Goal: Find specific page/section: Find specific page/section

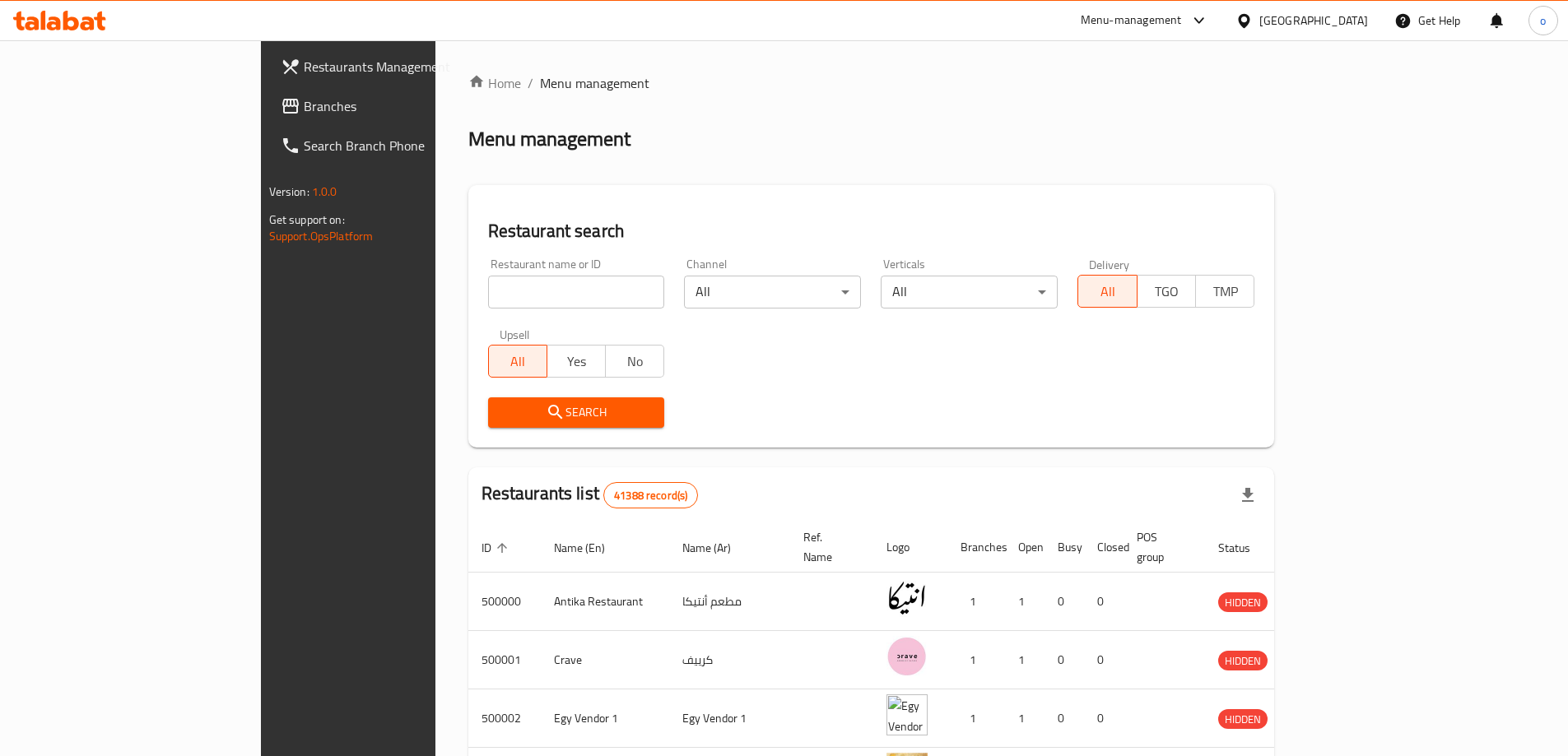
click at [488, 294] on input "search" at bounding box center [576, 292] width 177 height 33
click at [303, 112] on span "Branches" at bounding box center [406, 106] width 206 height 20
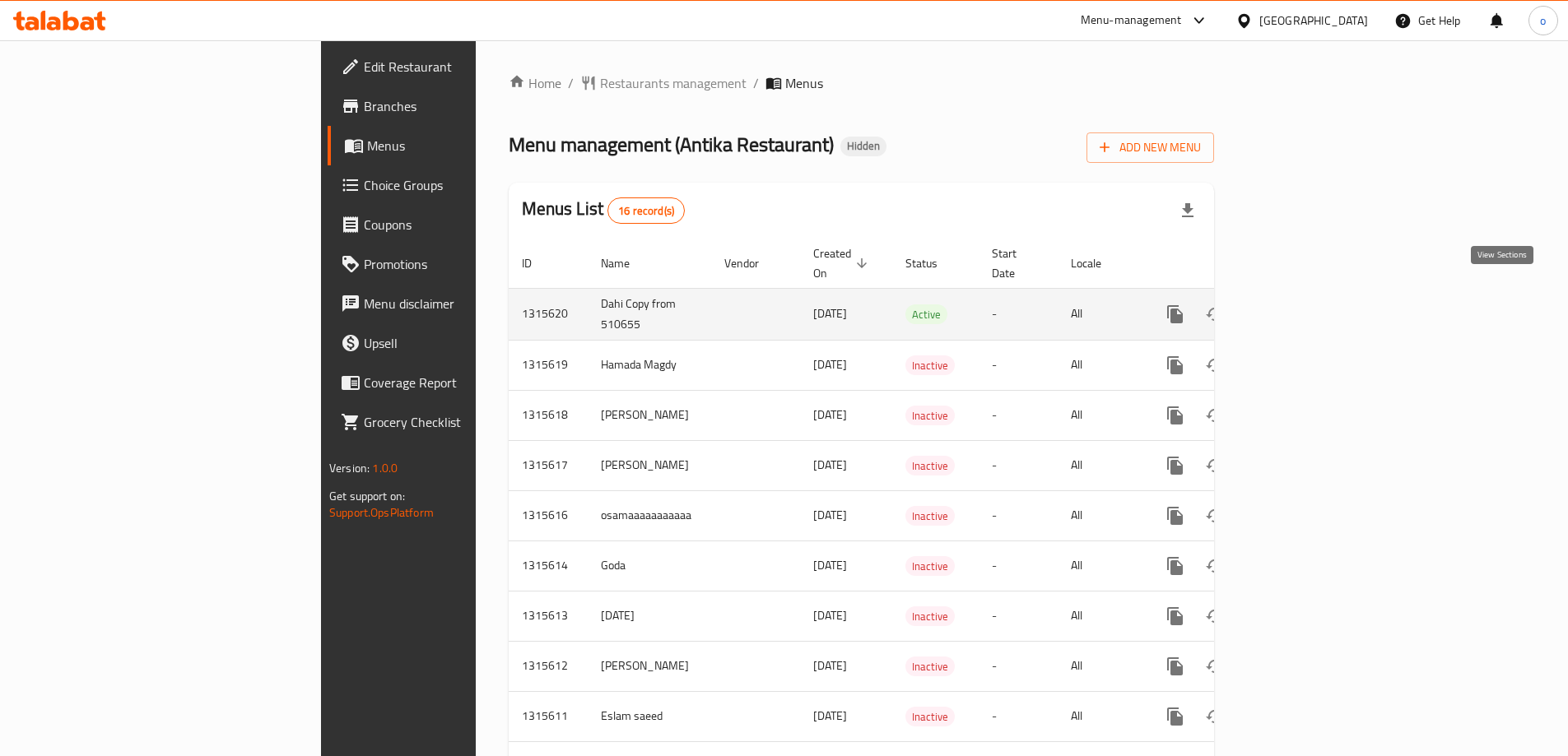
click at [1313, 301] on link "enhanced table" at bounding box center [1293, 314] width 39 height 39
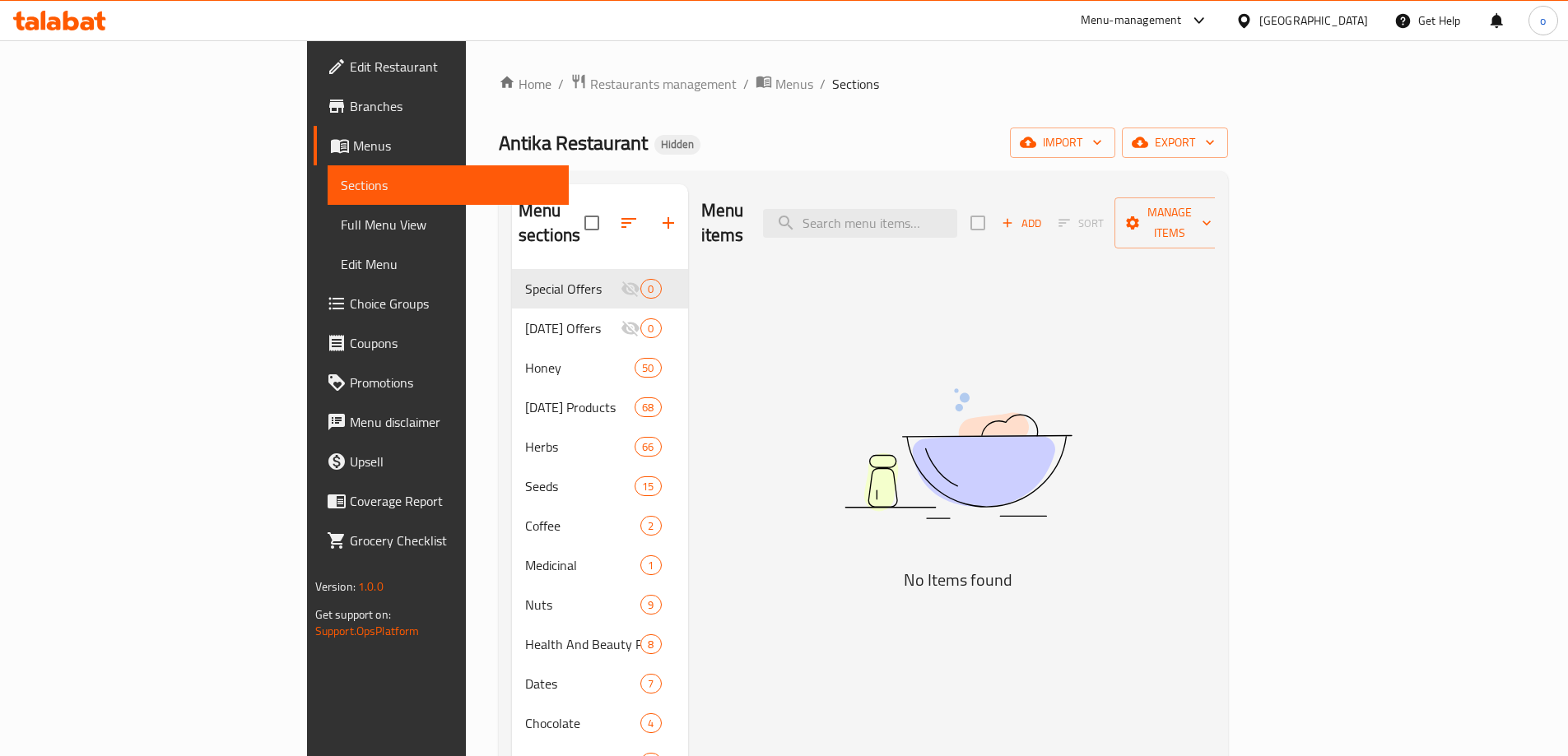
click at [350, 97] on span "Branches" at bounding box center [453, 106] width 206 height 20
